Goal: Book appointment/travel/reservation

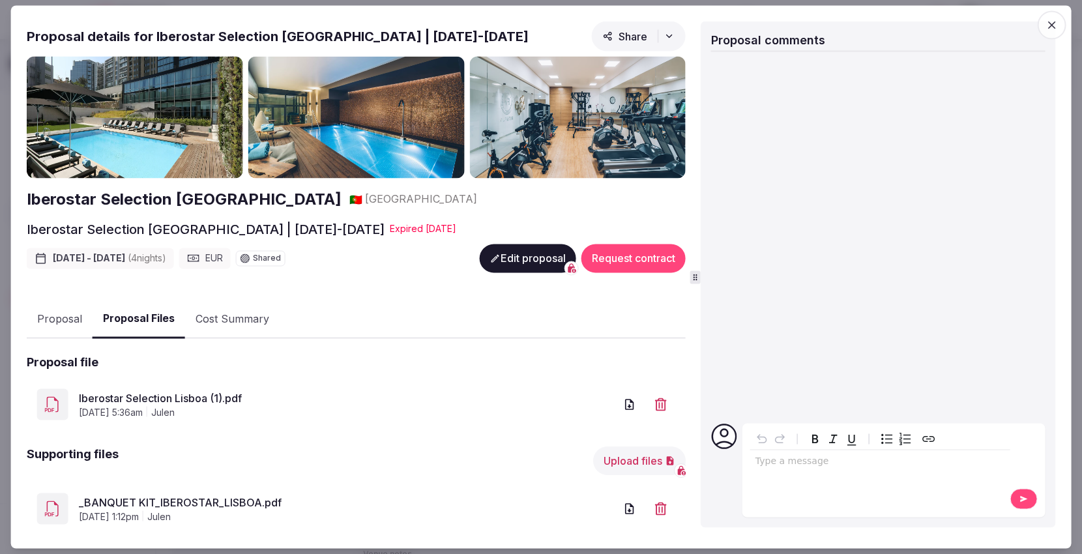
scroll to position [80, 0]
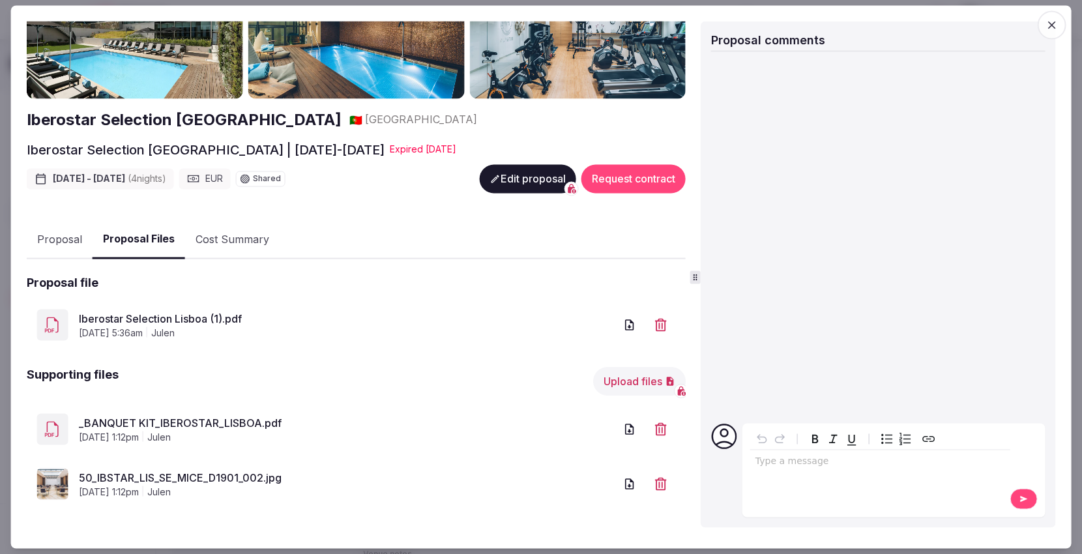
click at [1050, 19] on icon "button" at bounding box center [1051, 25] width 13 height 13
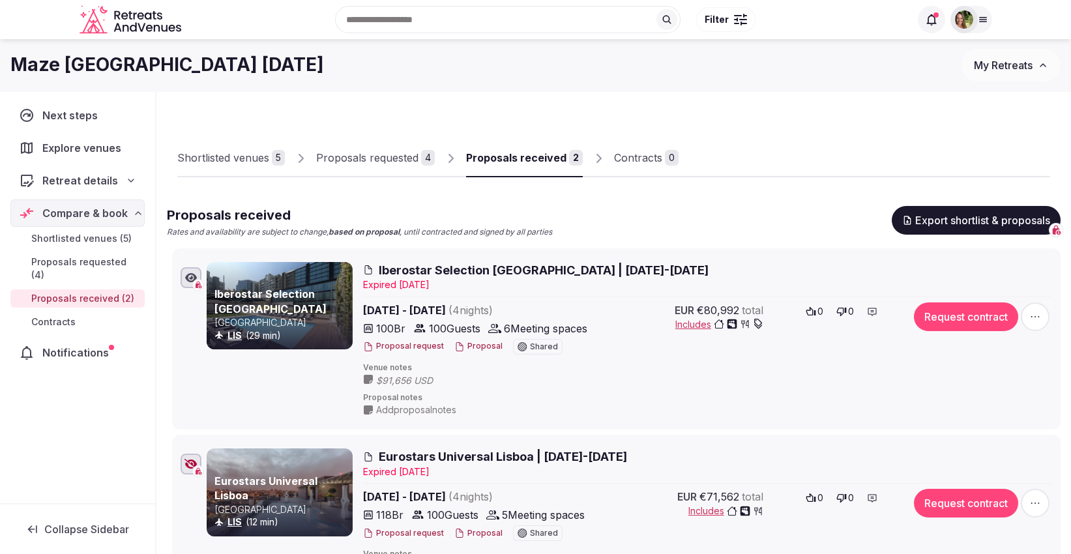
click at [1000, 64] on span "My Retreats" at bounding box center [1003, 65] width 59 height 13
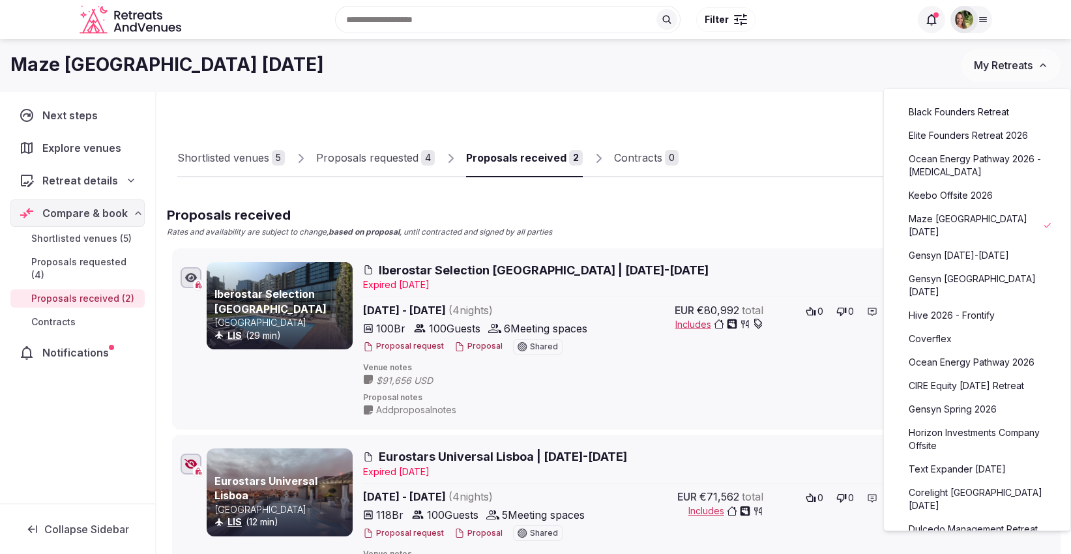
click at [948, 248] on link "Gensyn [DATE]-[DATE]" at bounding box center [977, 255] width 160 height 21
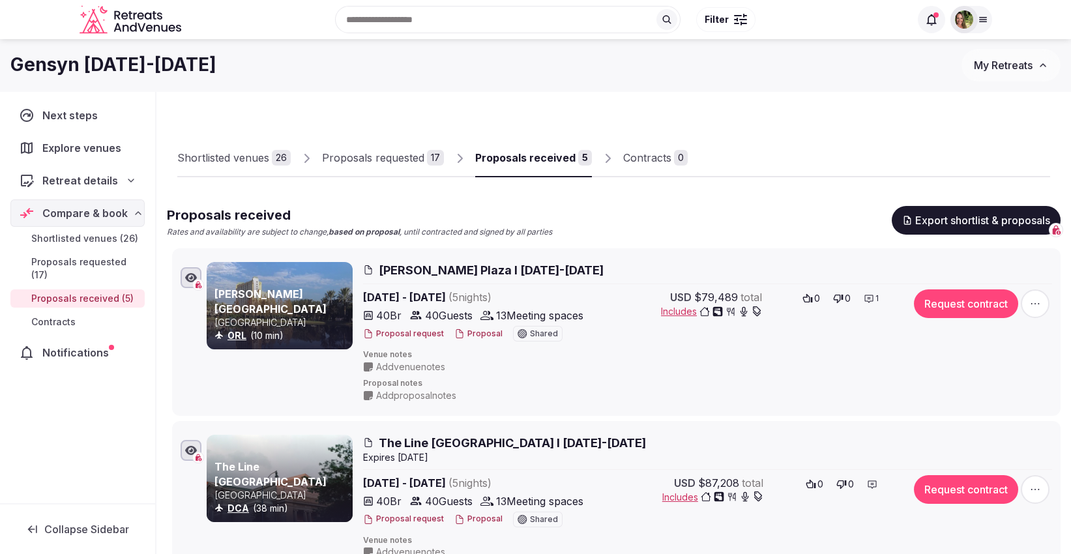
click at [471, 336] on button "Proposal" at bounding box center [478, 333] width 48 height 11
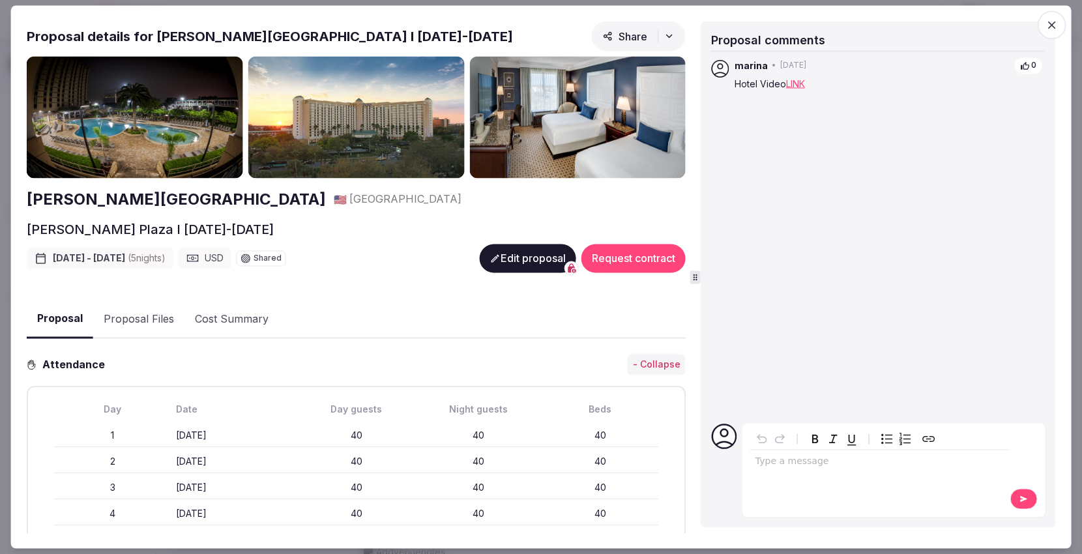
click at [1050, 21] on icon "button" at bounding box center [1051, 25] width 13 height 13
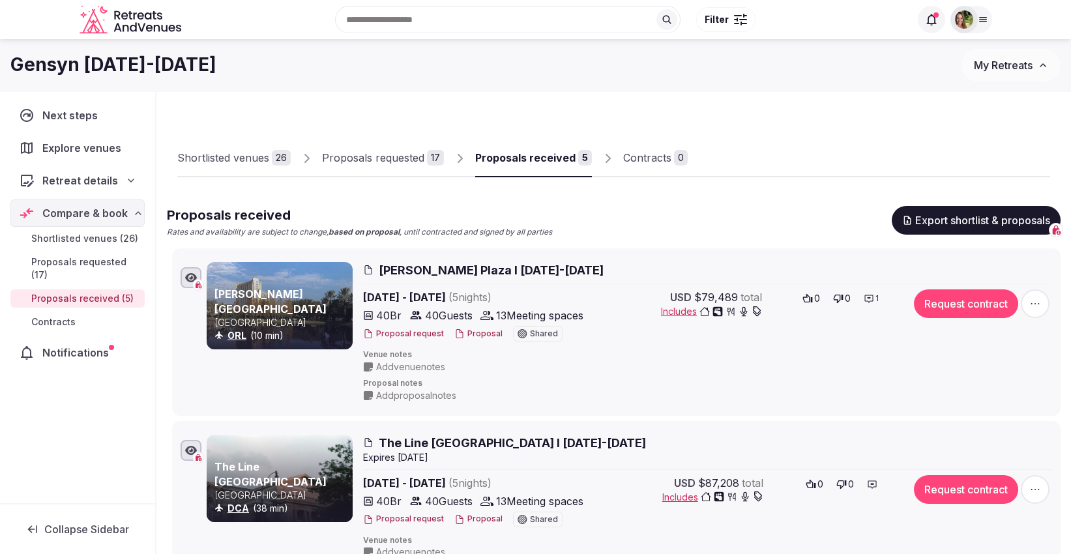
click at [970, 218] on button "Export shortlist & proposals" at bounding box center [975, 220] width 169 height 29
click at [469, 330] on button "Proposal" at bounding box center [478, 333] width 48 height 11
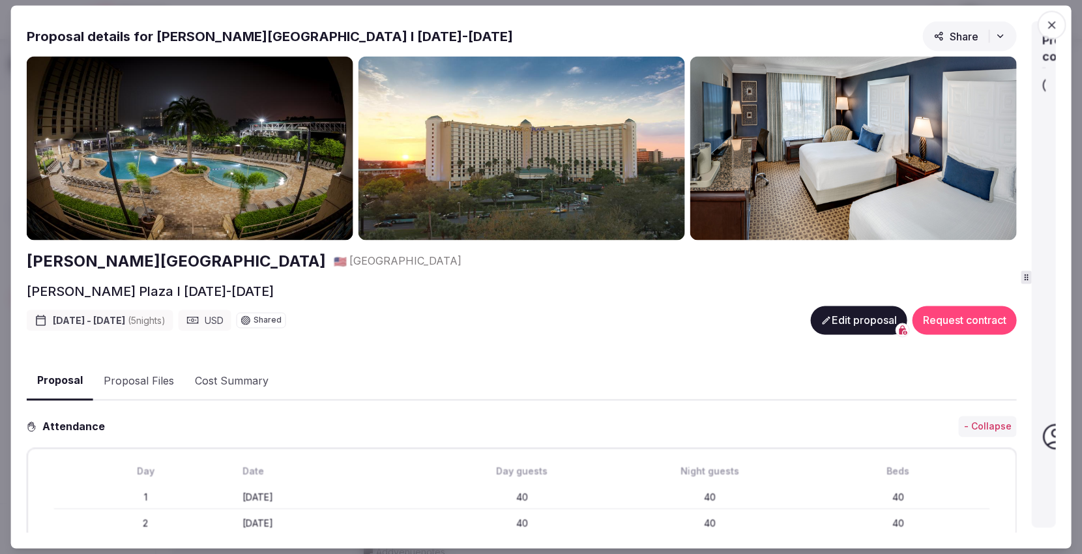
click at [1035, 289] on div "Proposal details for [PERSON_NAME][GEOGRAPHIC_DATA] I [DATE]-[DATE] Share [PERS…" at bounding box center [541, 278] width 1029 height 512
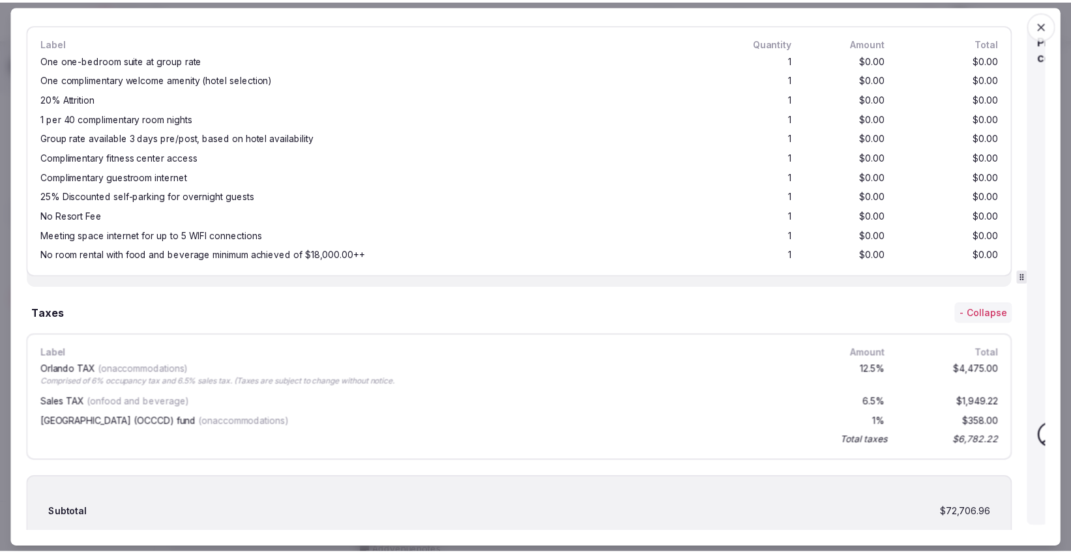
scroll to position [2428, 0]
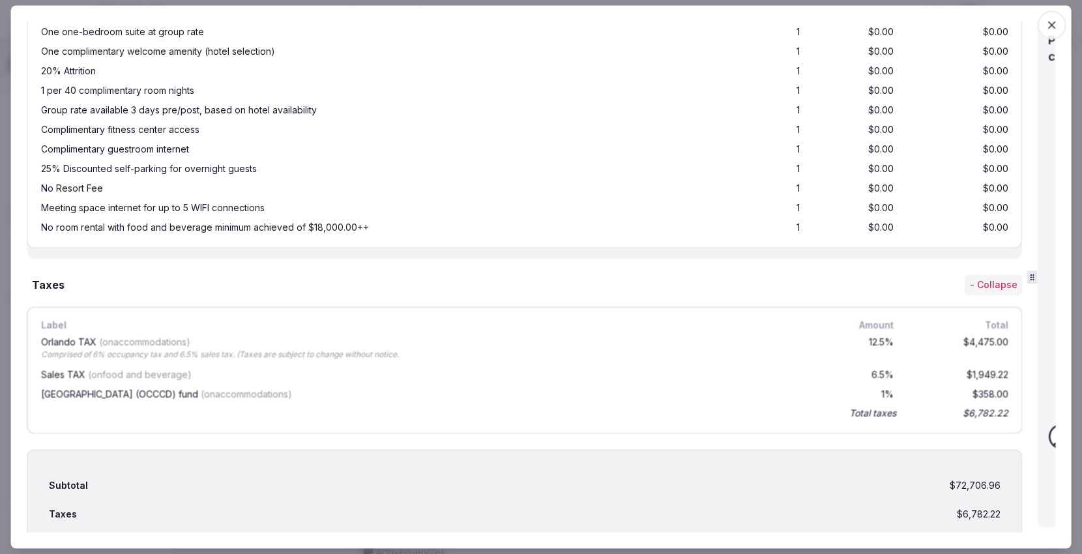
click at [1060, 24] on span "button" at bounding box center [1051, 25] width 29 height 29
